Goal: Transaction & Acquisition: Purchase product/service

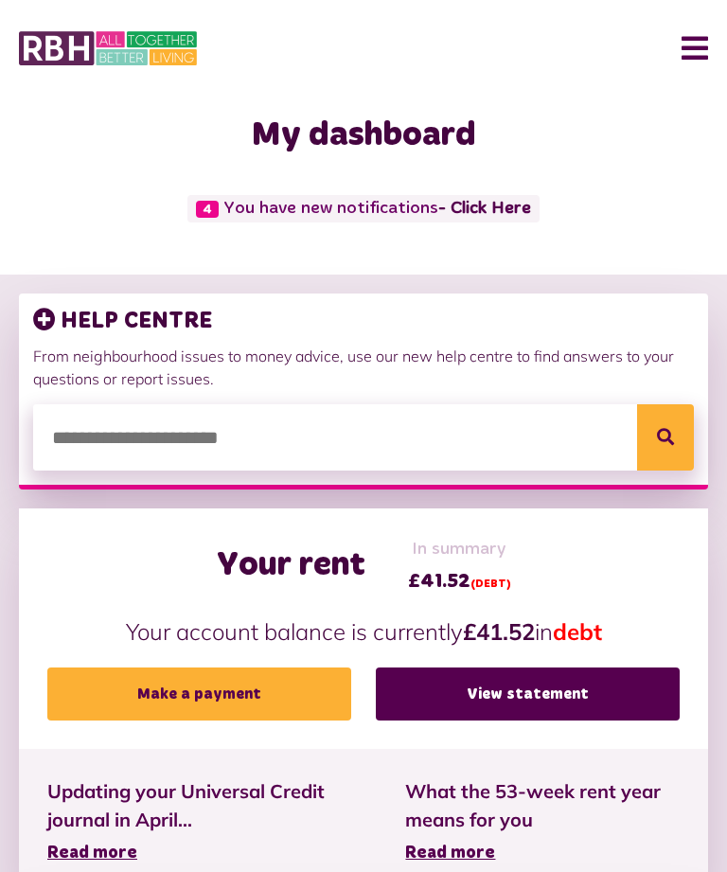
click at [282, 689] on link "Make a payment" at bounding box center [199, 694] width 304 height 53
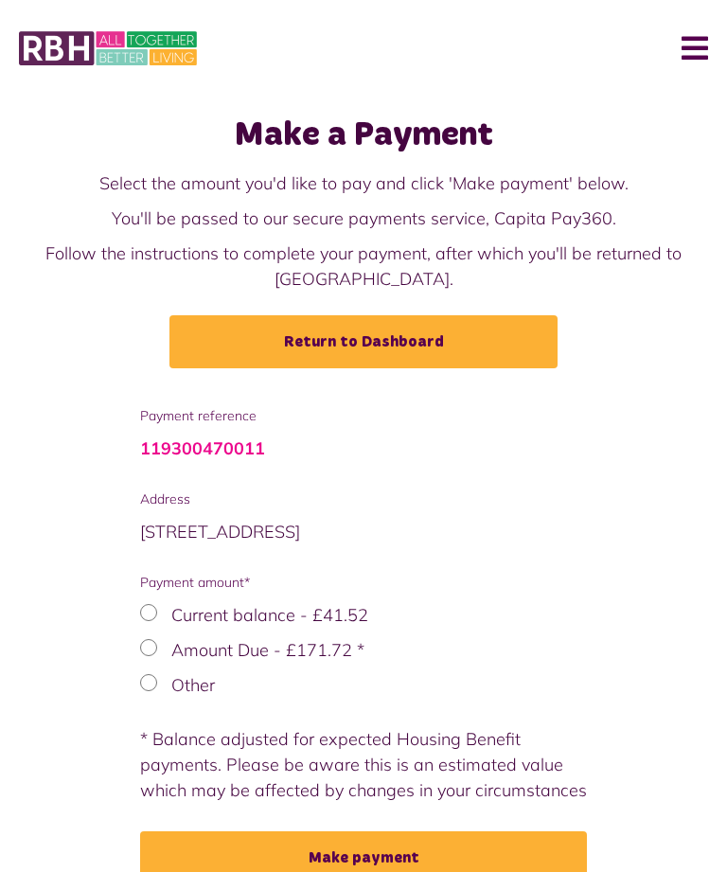
scroll to position [60, 0]
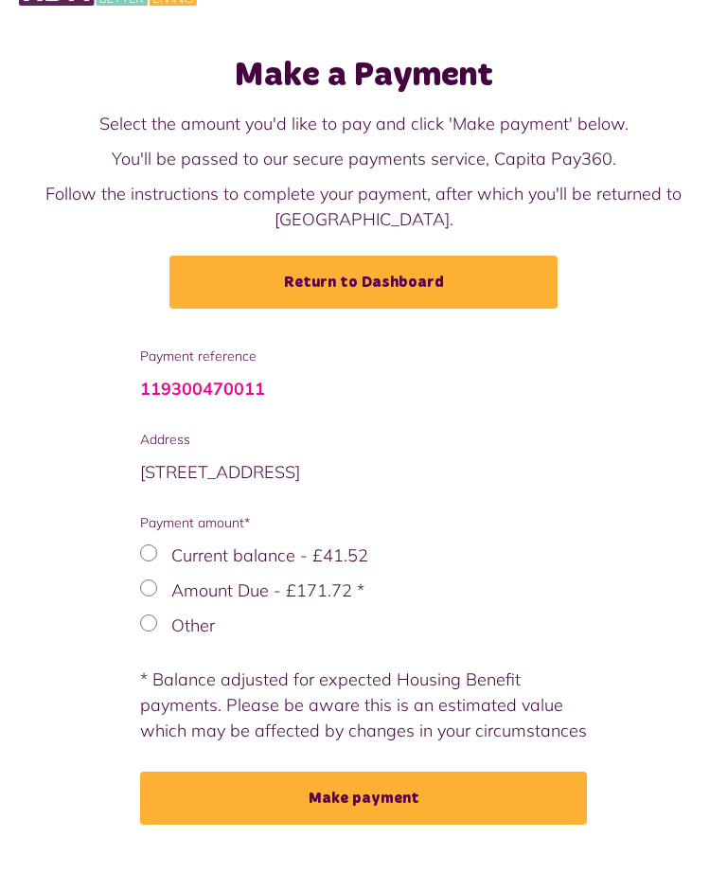
click at [179, 628] on label "Other" at bounding box center [193, 626] width 44 height 22
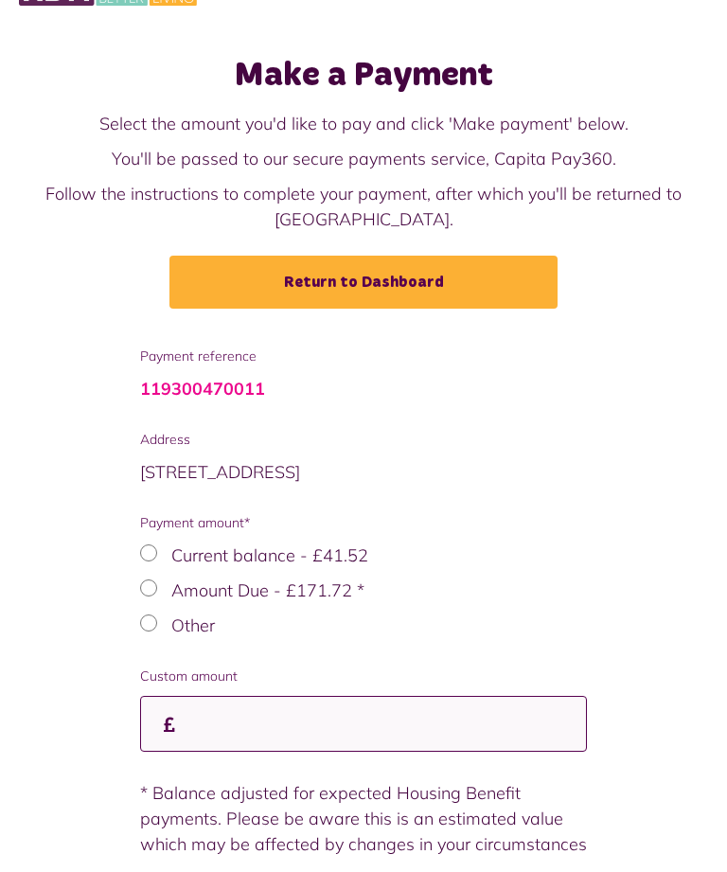
click at [262, 718] on input "Custom amount" at bounding box center [363, 724] width 447 height 56
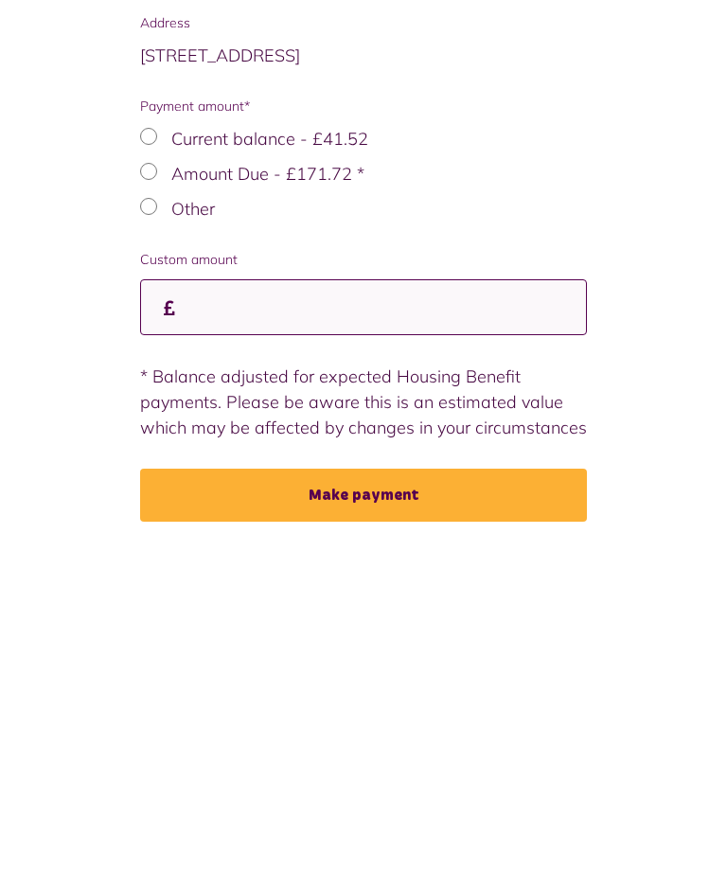
type input "*"
type input "*****"
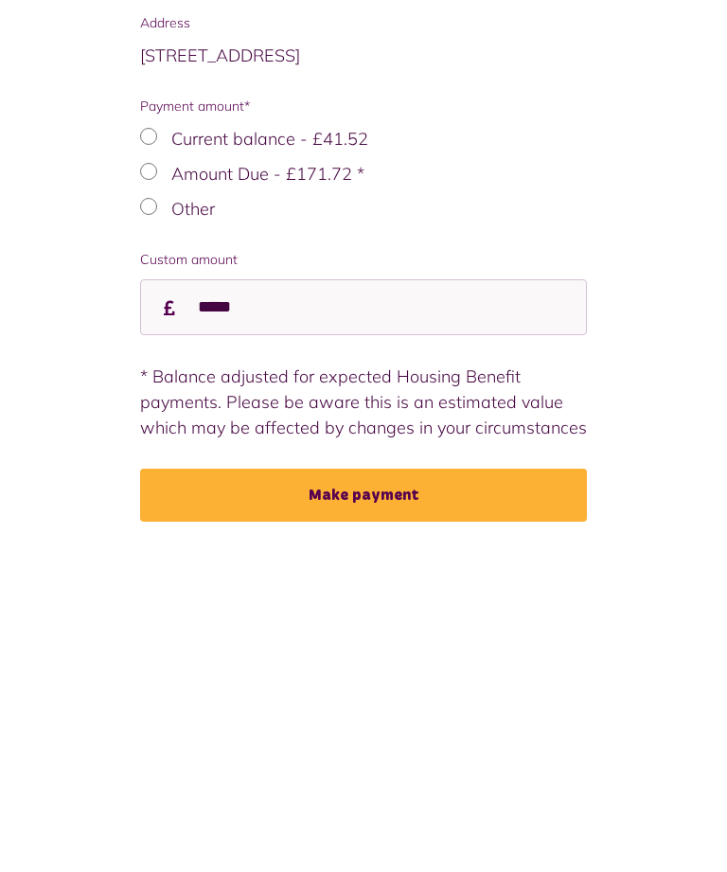
click at [457, 772] on button "Make payment" at bounding box center [363, 798] width 447 height 53
